Goal: Information Seeking & Learning: Learn about a topic

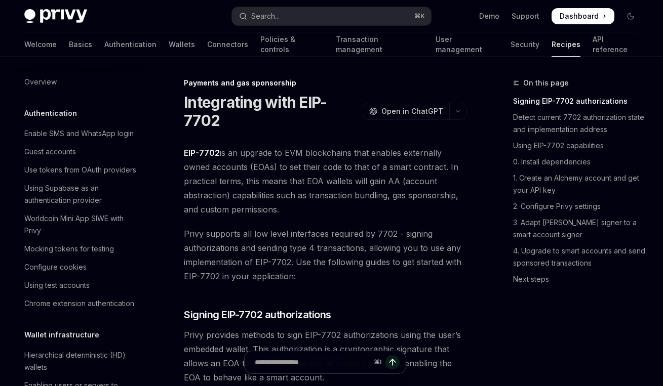
scroll to position [918, 0]
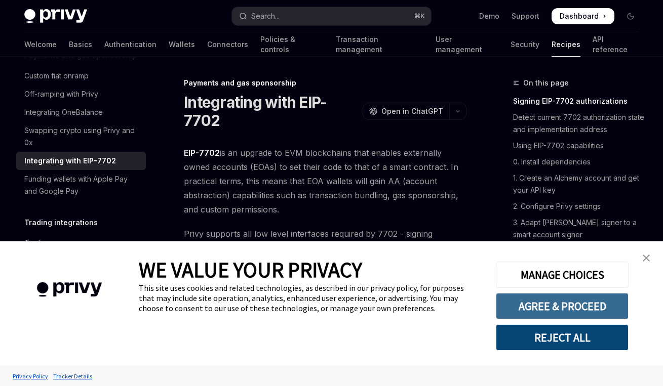
click at [616, 301] on button "AGREE & PROCEED" at bounding box center [562, 306] width 133 height 26
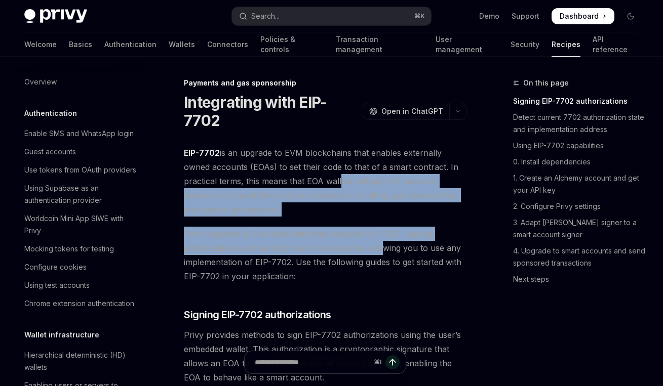
click at [378, 238] on span "Privy supports all low level interfaces required by 7702 - signing authorizatio…" at bounding box center [325, 255] width 283 height 57
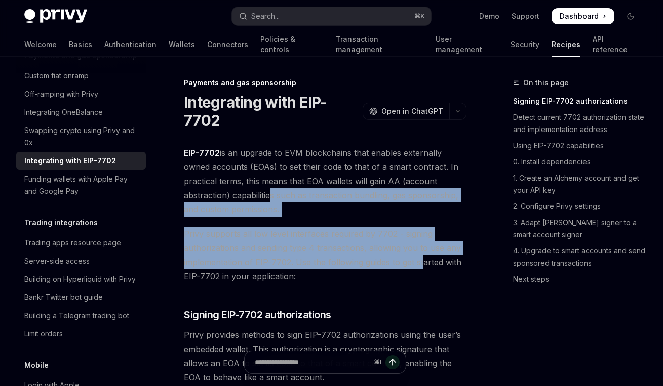
drag, startPoint x: 266, startPoint y: 193, endPoint x: 422, endPoint y: 257, distance: 168.8
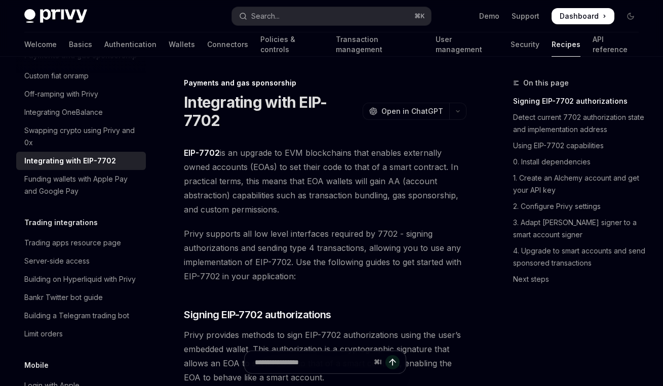
click at [401, 172] on span "EIP-7702 is an upgrade to EVM blockchains that enables externally owned account…" at bounding box center [325, 181] width 283 height 71
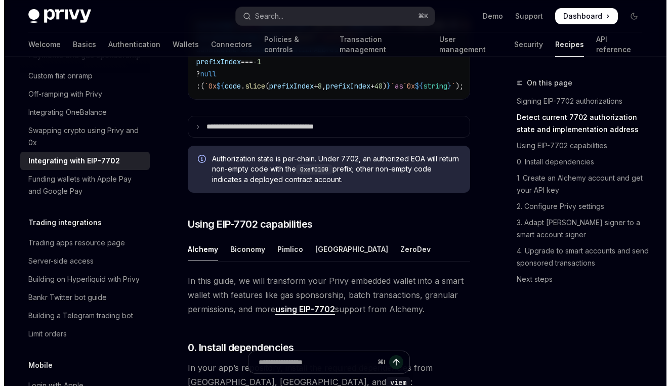
scroll to position [554, 0]
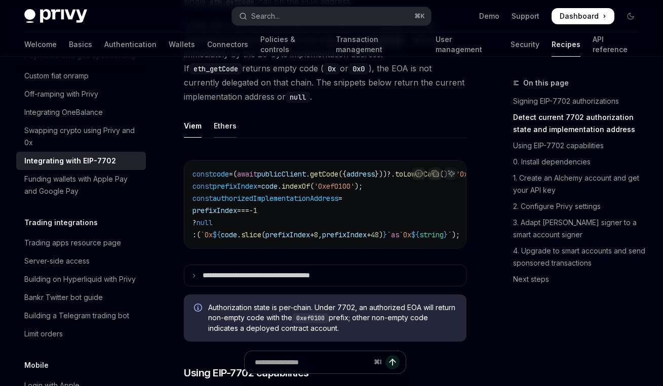
click at [229, 127] on div "Ethers" at bounding box center [225, 126] width 23 height 24
click at [200, 126] on div "Viem" at bounding box center [193, 126] width 18 height 24
click at [205, 125] on ul "Viem Ethers" at bounding box center [325, 126] width 283 height 24
click at [210, 124] on ul "Viem Ethers" at bounding box center [325, 126] width 283 height 24
click at [219, 123] on div "Ethers" at bounding box center [225, 126] width 23 height 24
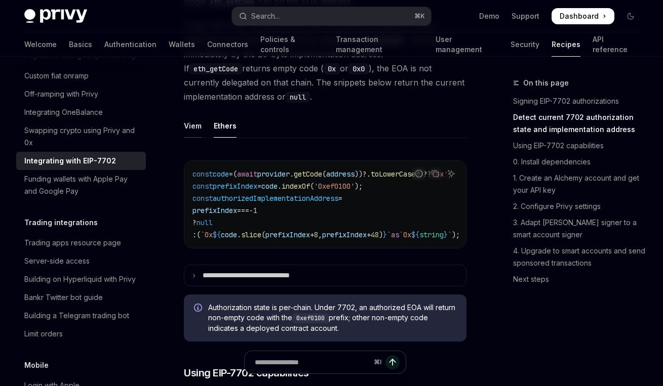
click at [198, 126] on div "Viem" at bounding box center [193, 126] width 18 height 24
type textarea "*"
